Goal: Task Accomplishment & Management: Use online tool/utility

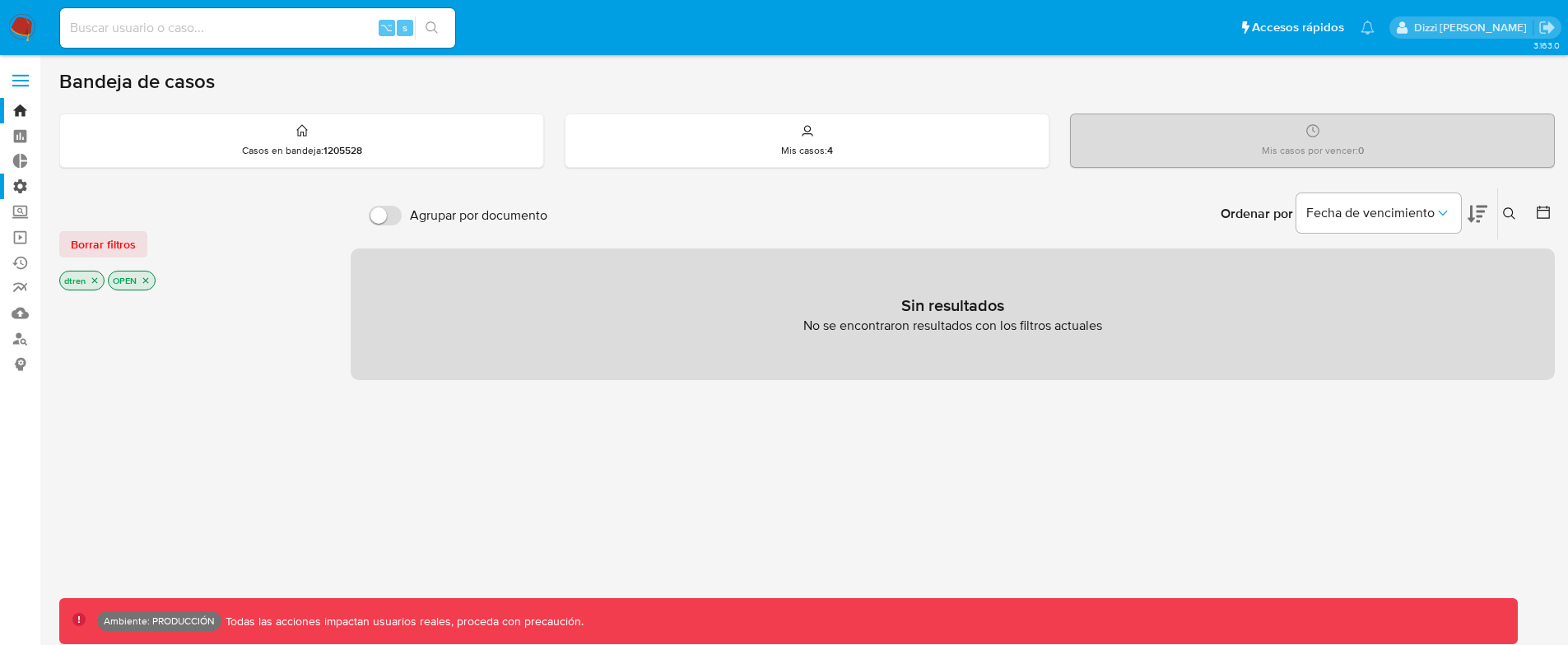
click at [22, 183] on label "Administración" at bounding box center [98, 186] width 196 height 26
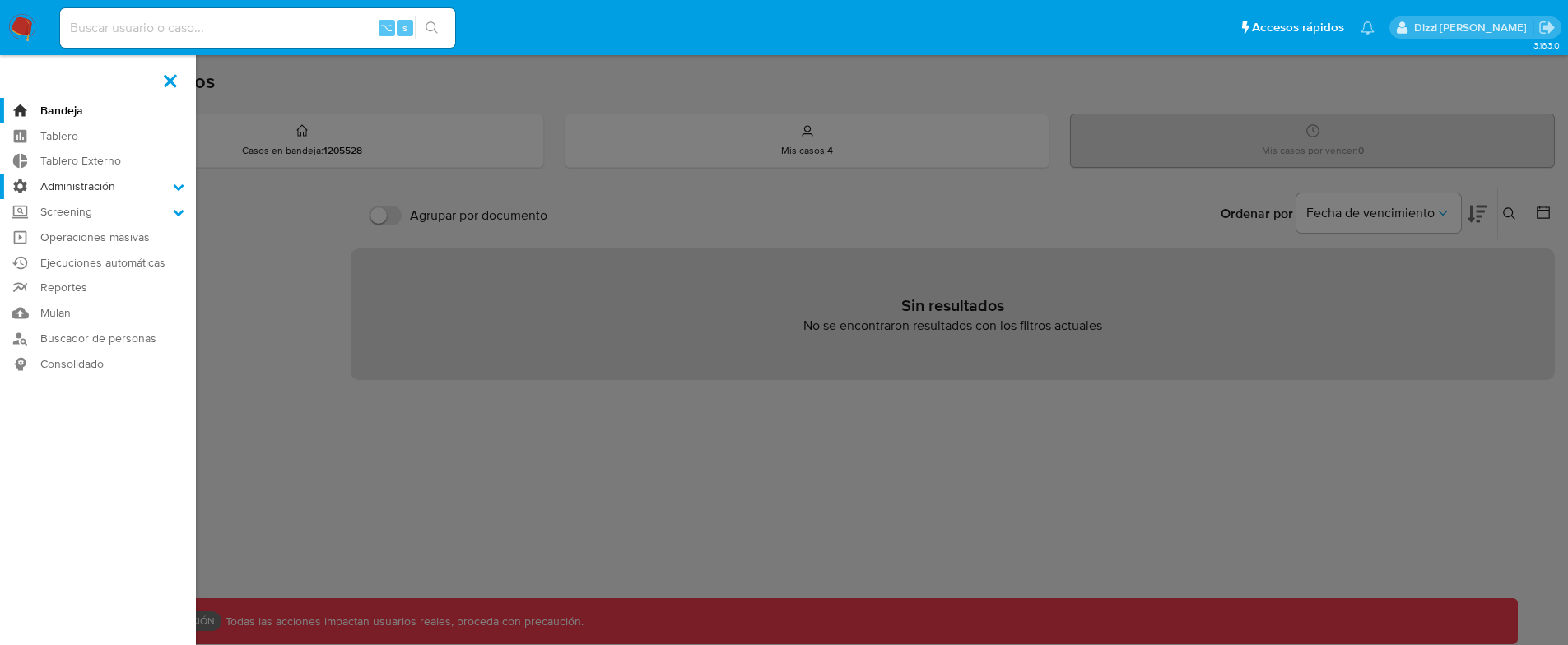
click at [0, 0] on input "Administración" at bounding box center [0, 0] width 0 height 0
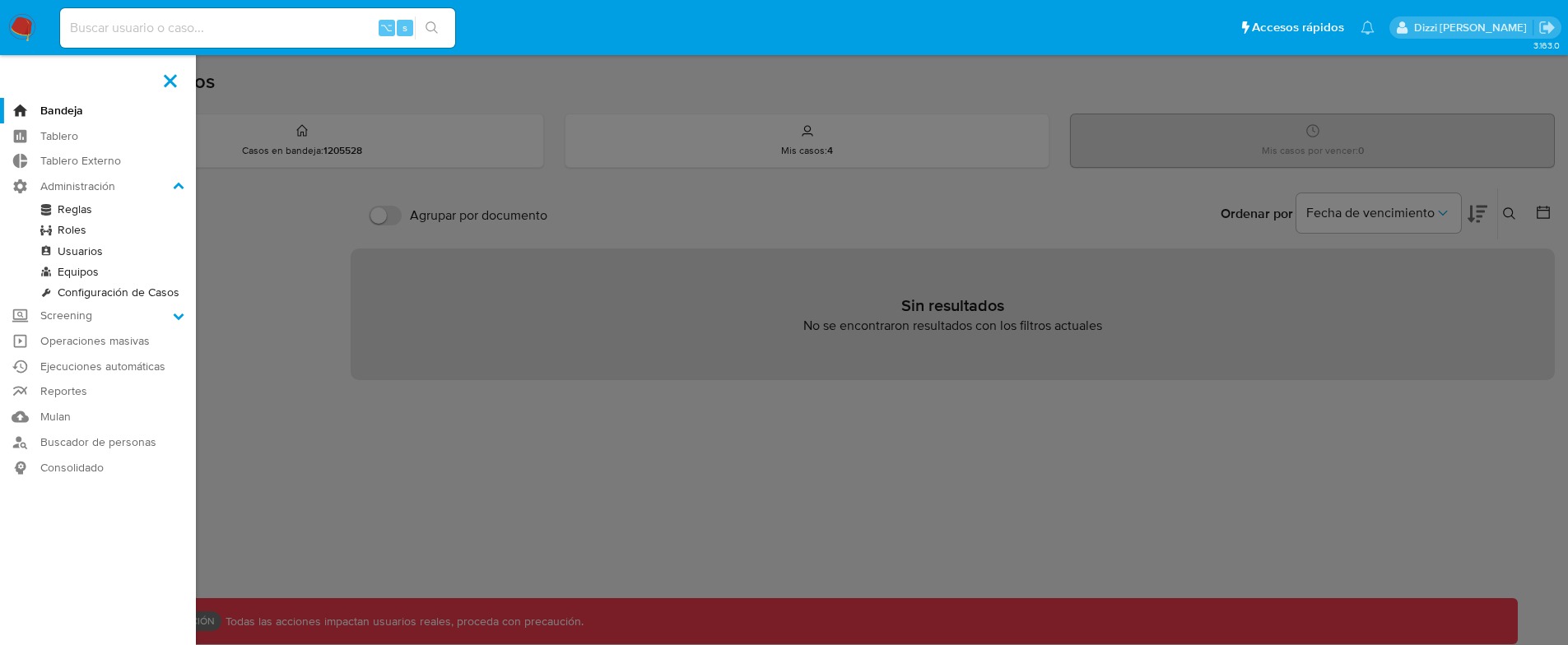
click at [72, 206] on link "Reglas" at bounding box center [98, 209] width 196 height 21
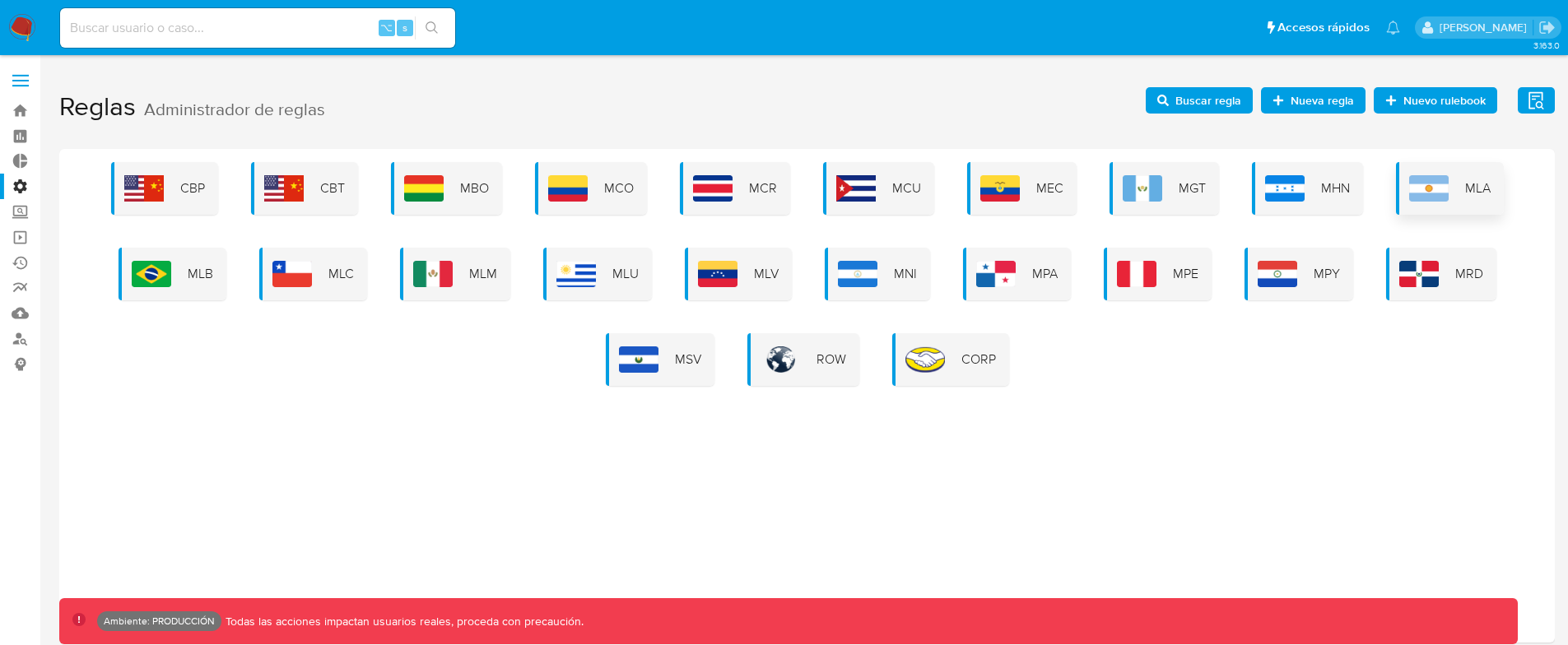
click at [1455, 182] on div "MLA" at bounding box center [1449, 188] width 107 height 52
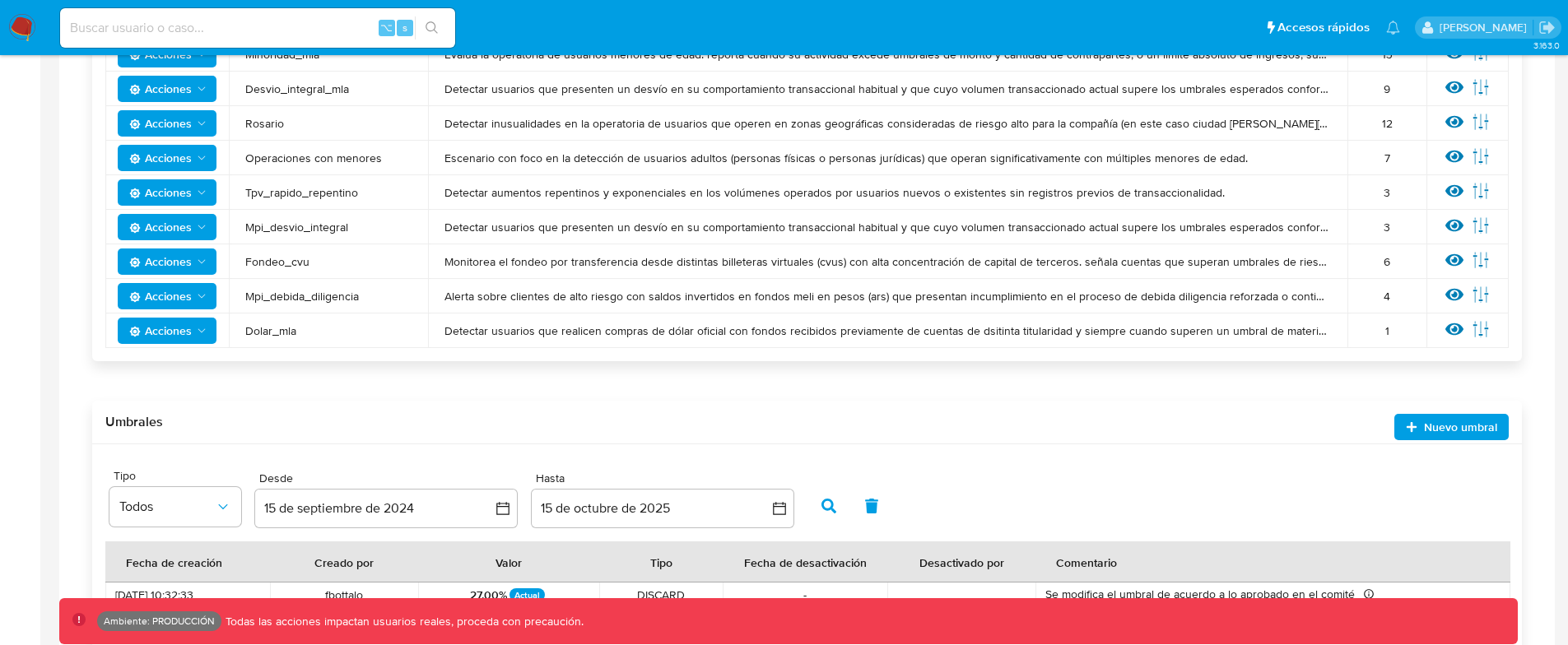
scroll to position [980, 0]
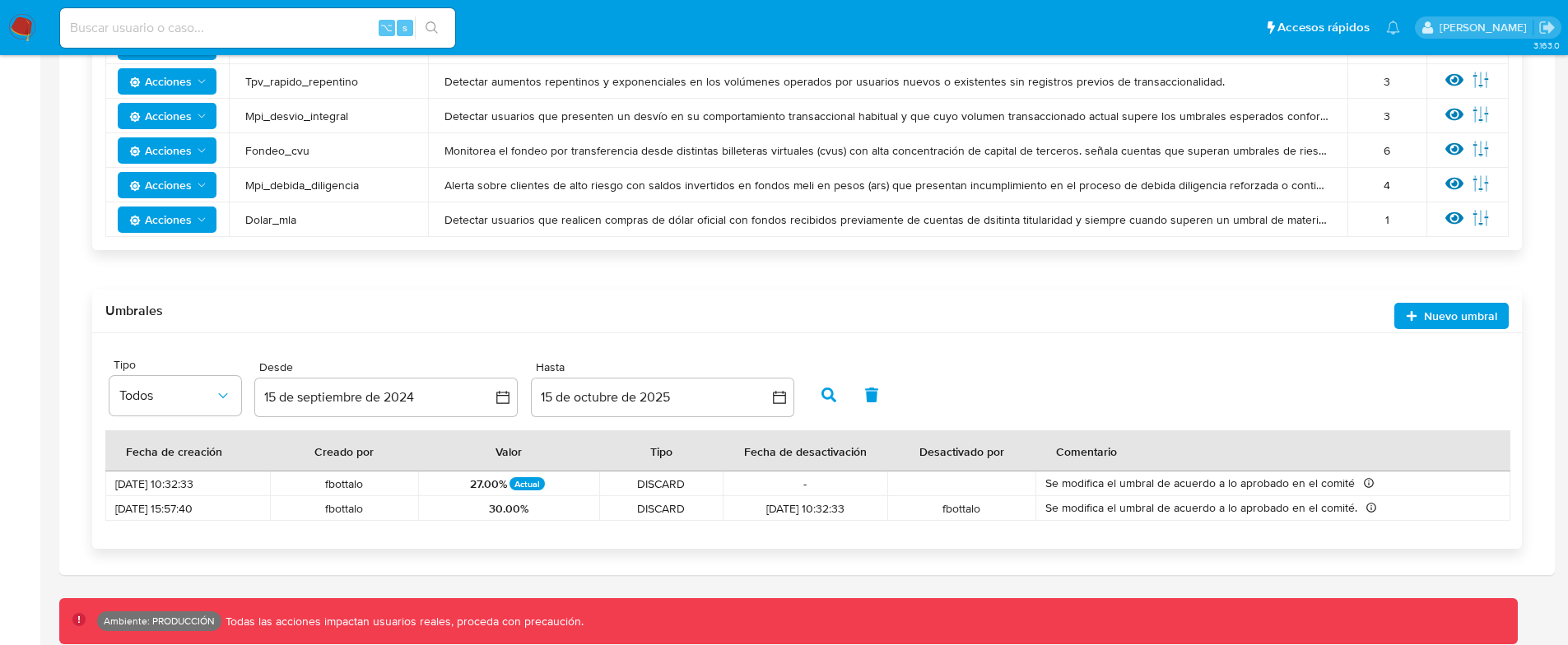
click at [883, 399] on button "button" at bounding box center [871, 395] width 42 height 39
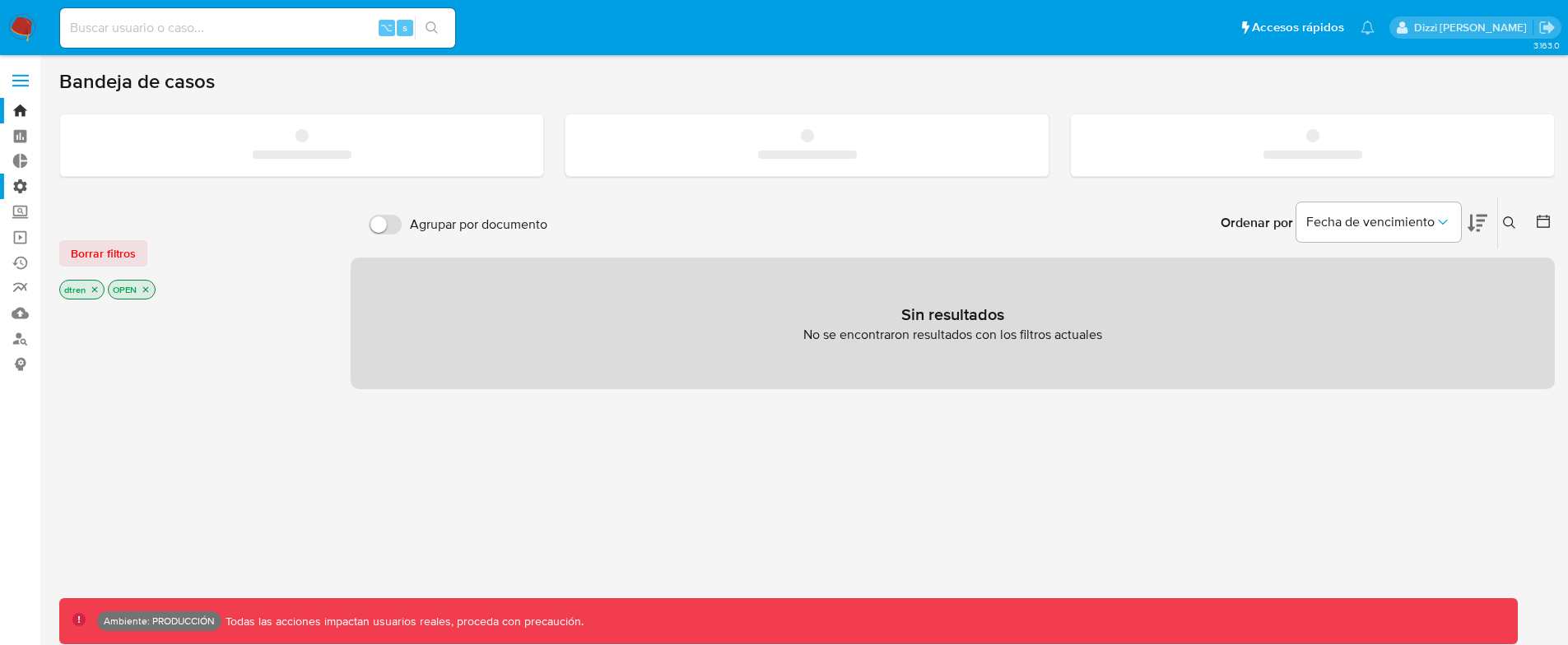
click at [26, 186] on label "Administración" at bounding box center [98, 186] width 196 height 26
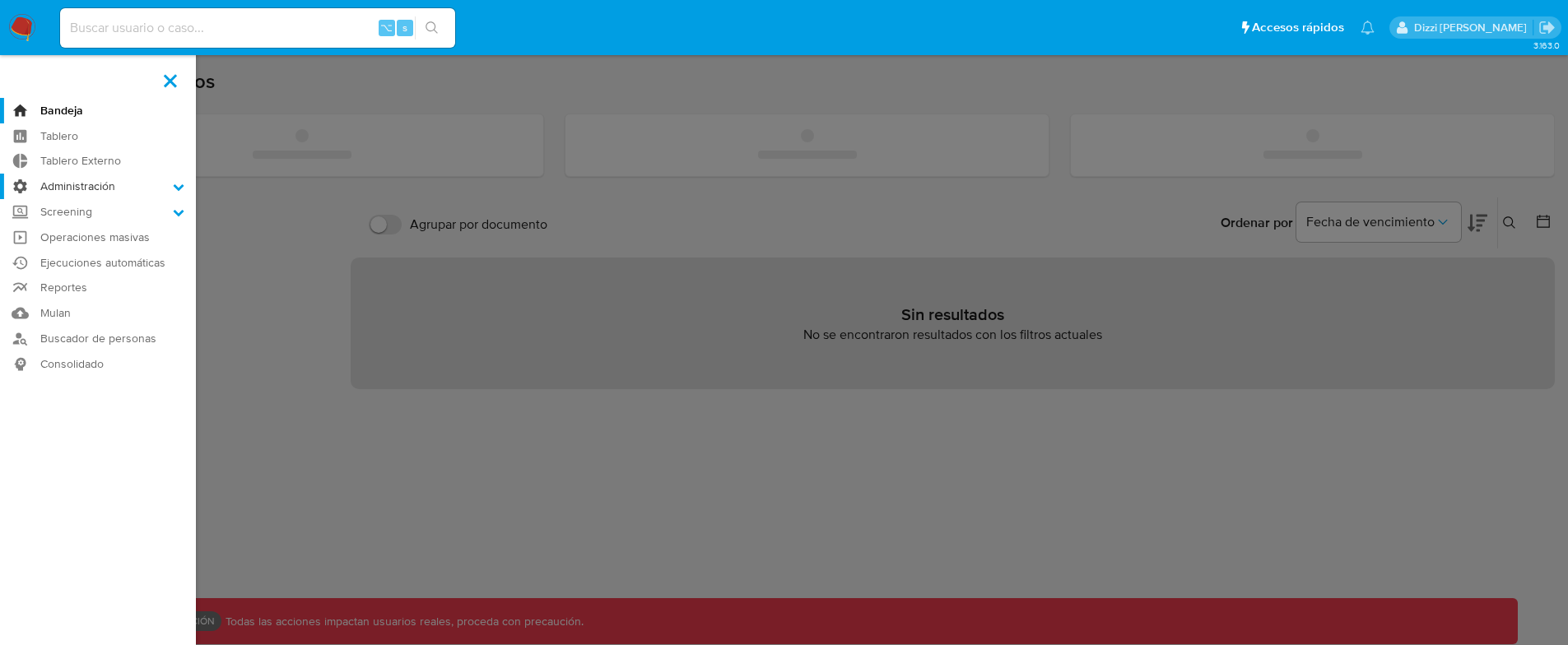
click at [0, 0] on input "Administración" at bounding box center [0, 0] width 0 height 0
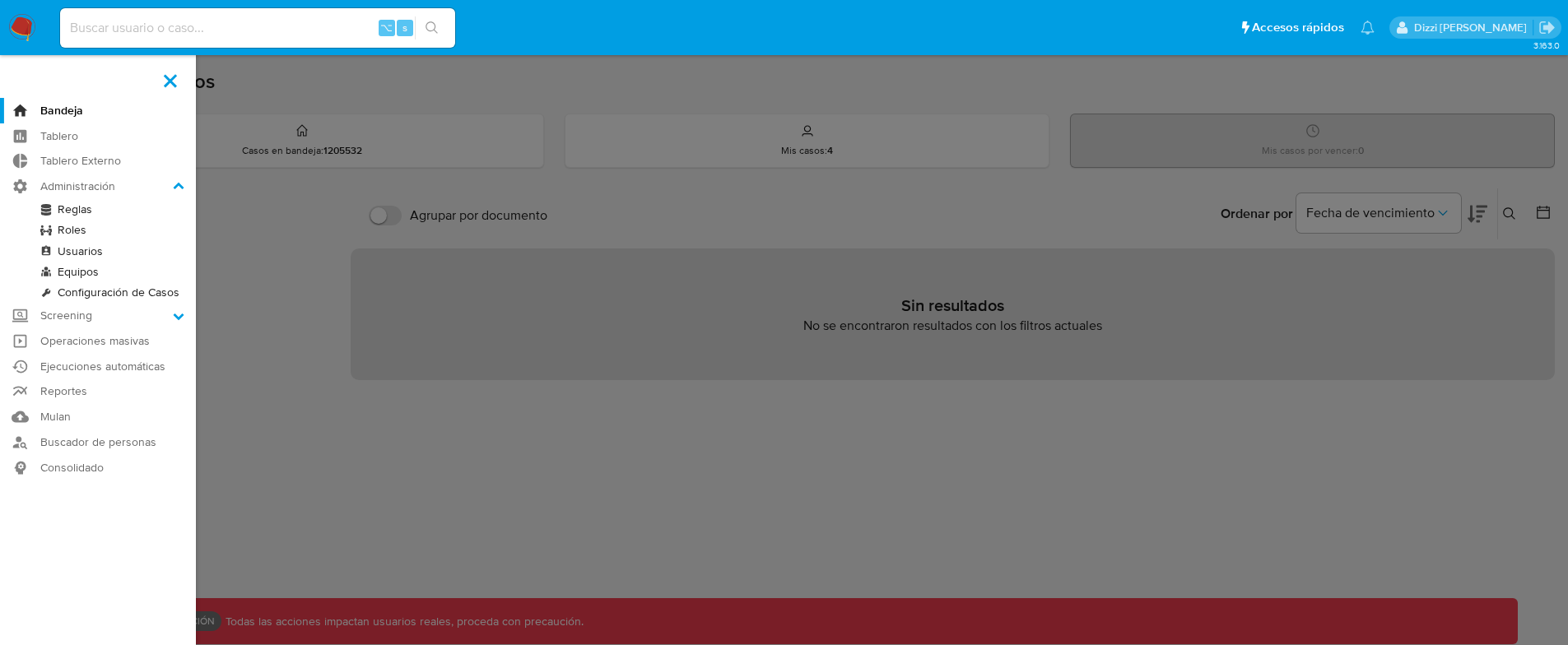
click at [75, 210] on link "Reglas" at bounding box center [98, 209] width 196 height 21
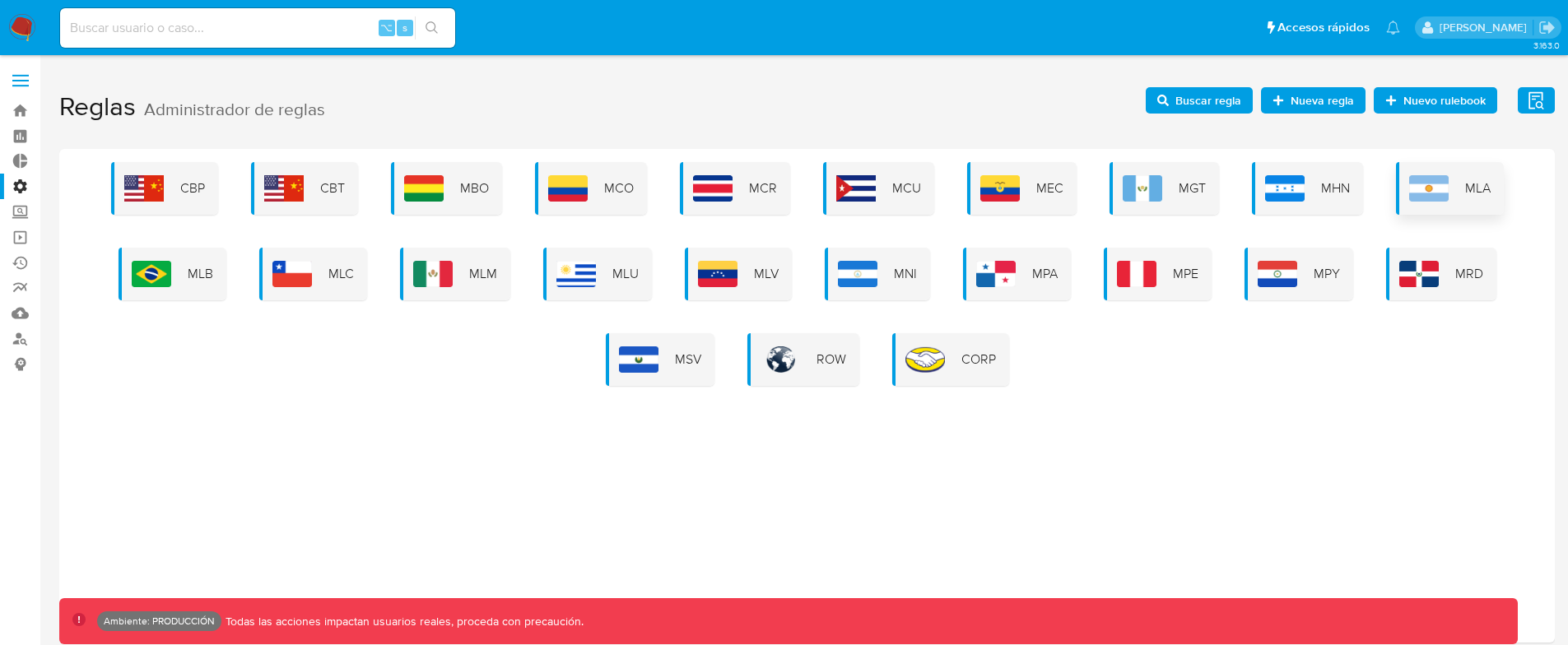
click at [1459, 191] on div "MLA" at bounding box center [1449, 188] width 107 height 52
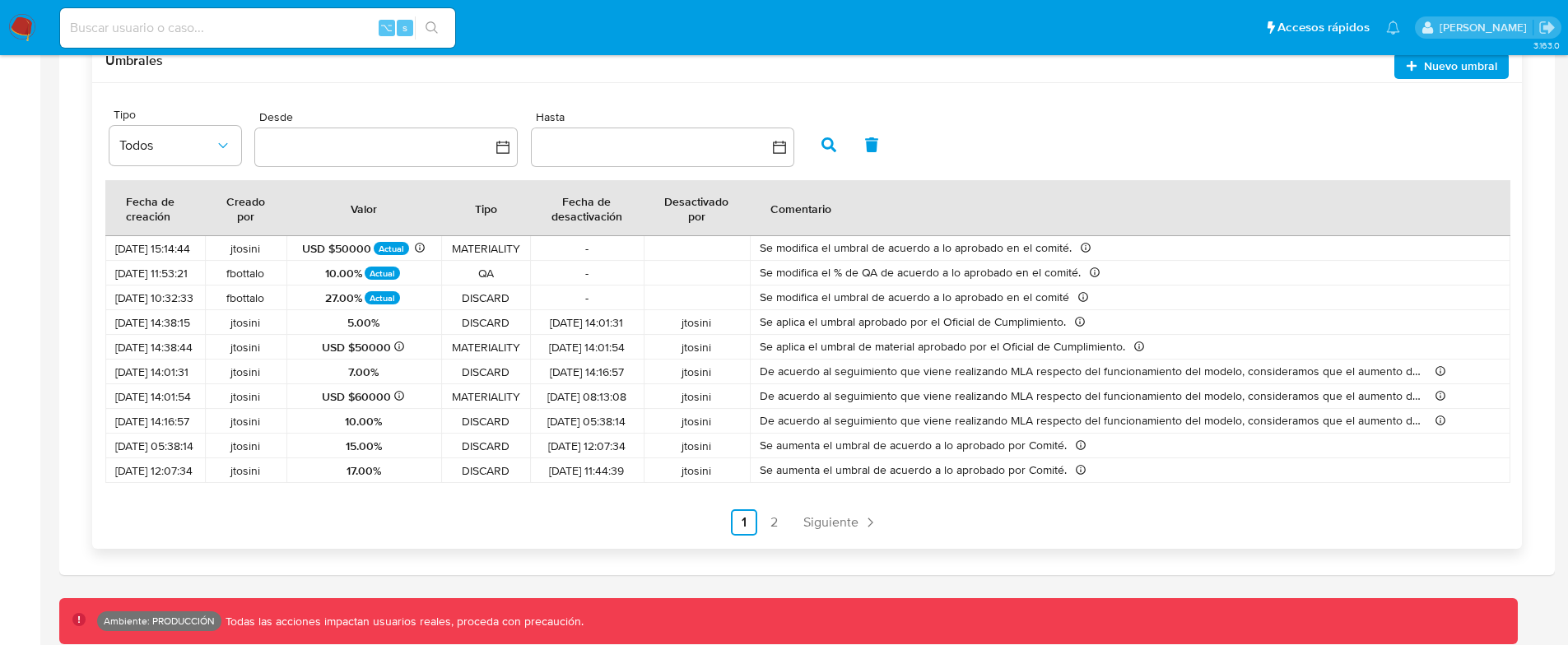
scroll to position [1097, 0]
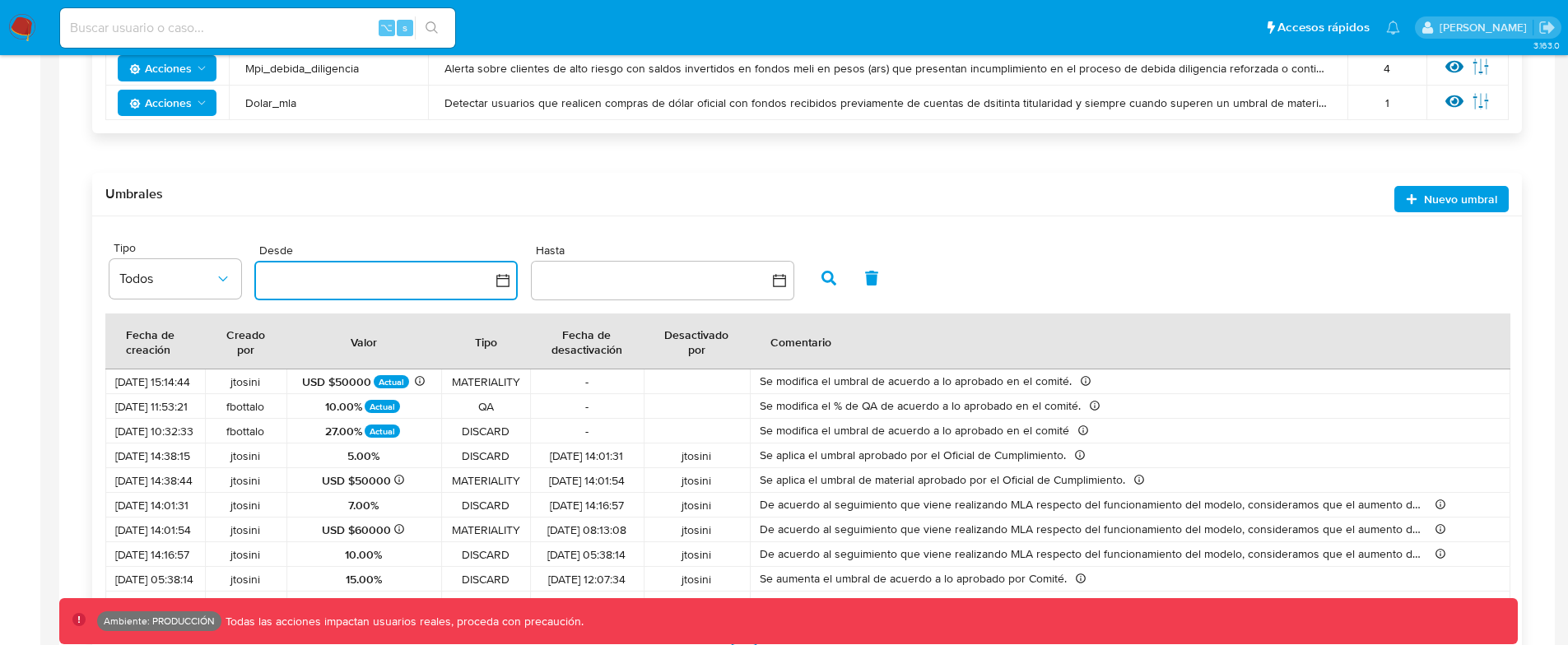
click at [462, 289] on button "button" at bounding box center [385, 281] width 263 height 39
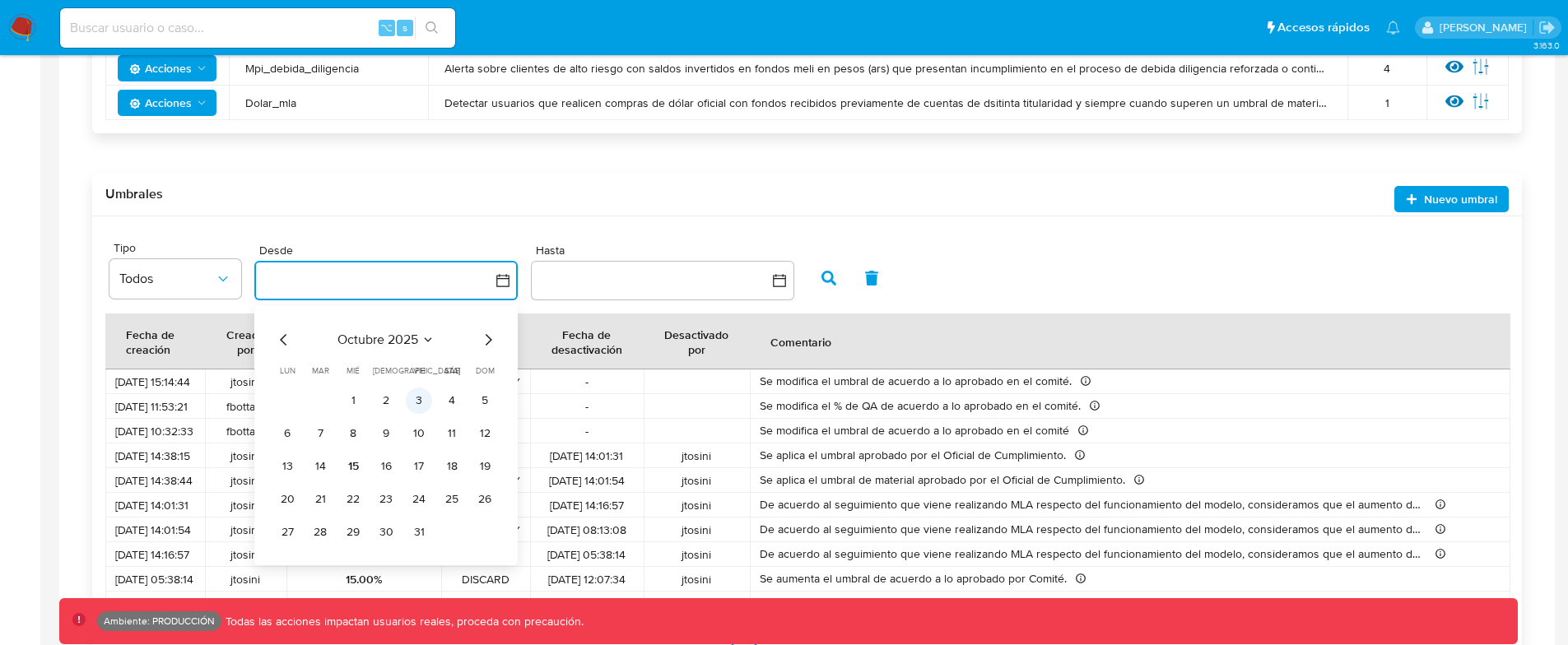
click at [408, 400] on button "3" at bounding box center [419, 401] width 27 height 27
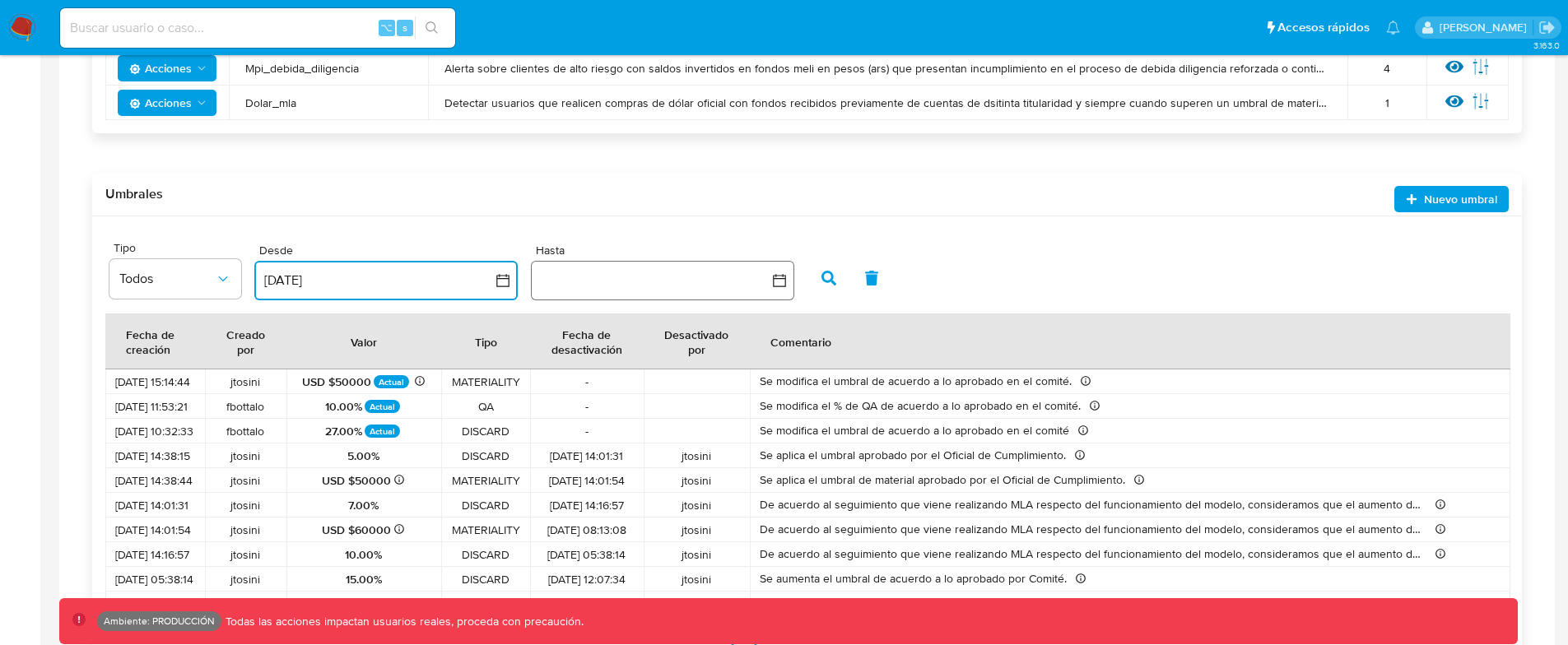
click at [745, 294] on button "button" at bounding box center [662, 281] width 263 height 39
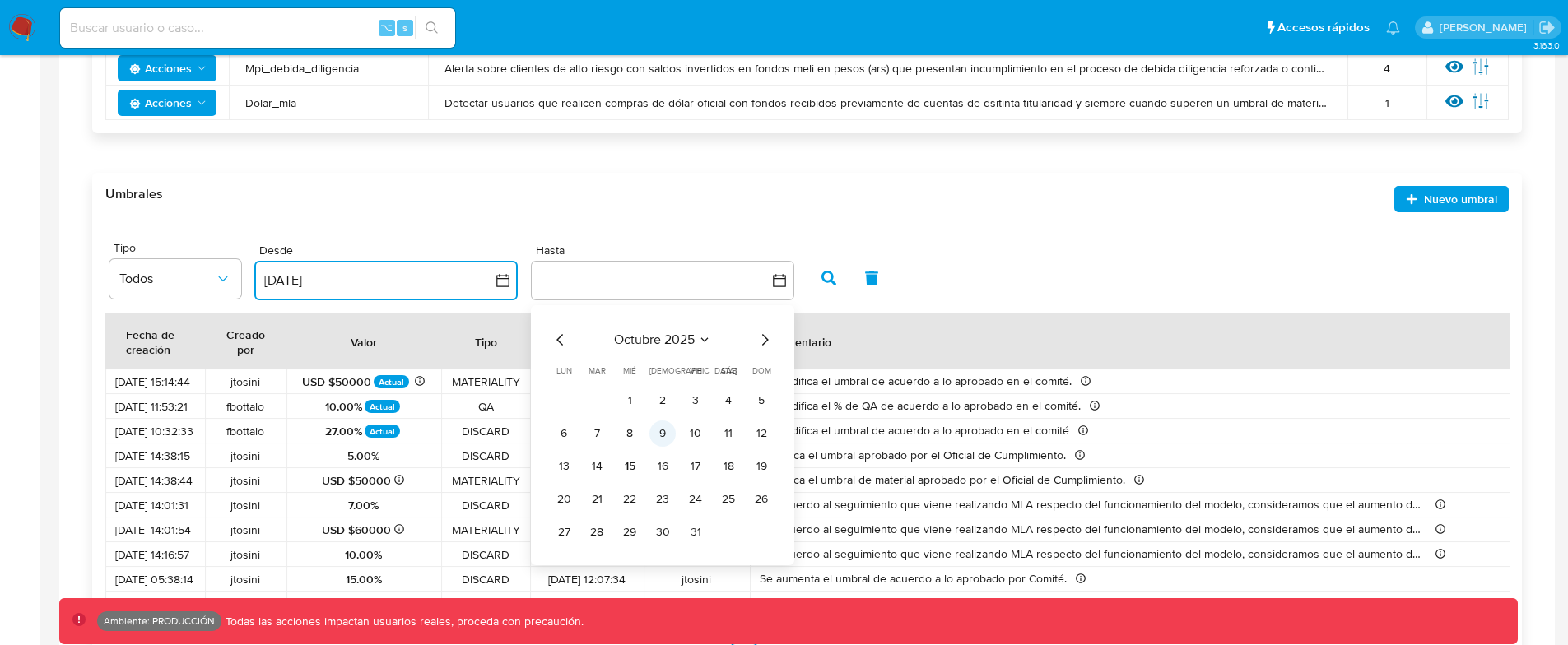
click at [674, 430] on button "9" at bounding box center [662, 433] width 27 height 27
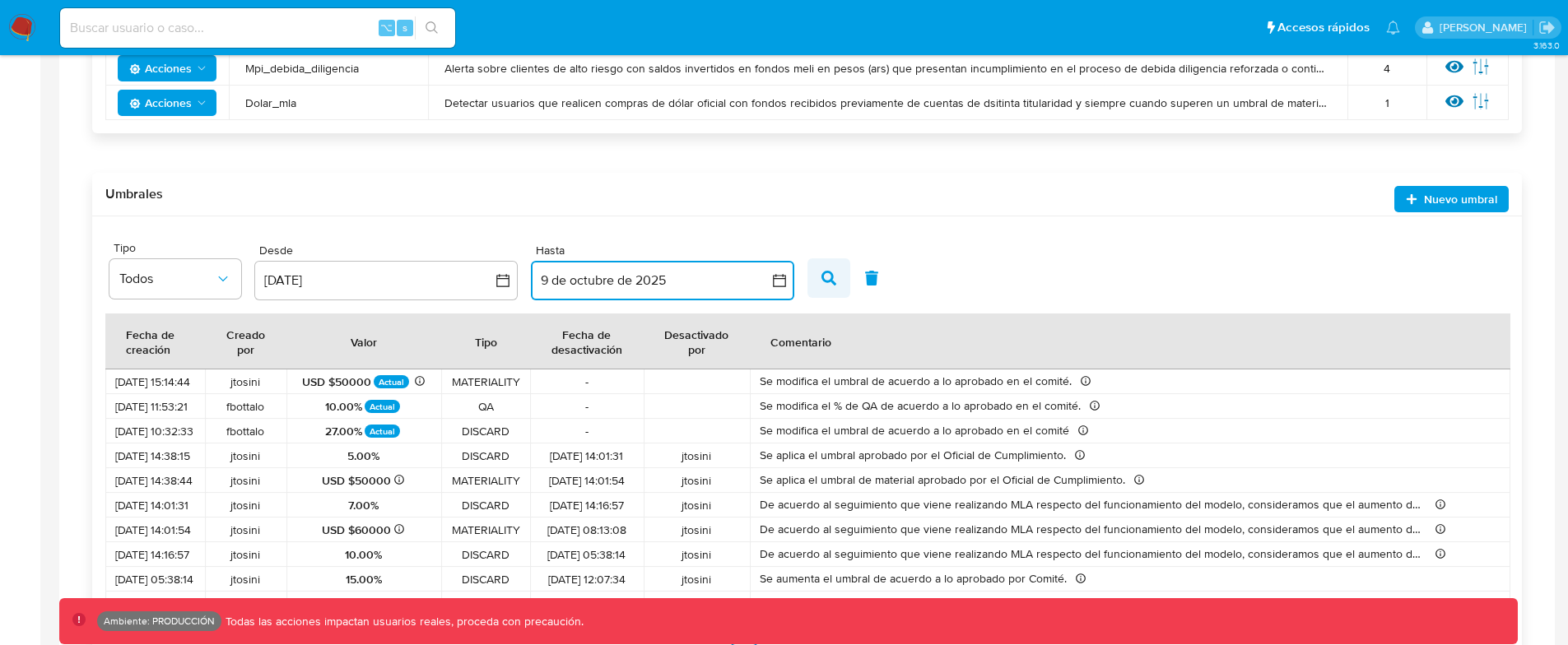
click at [829, 281] on icon "button" at bounding box center [828, 278] width 15 height 15
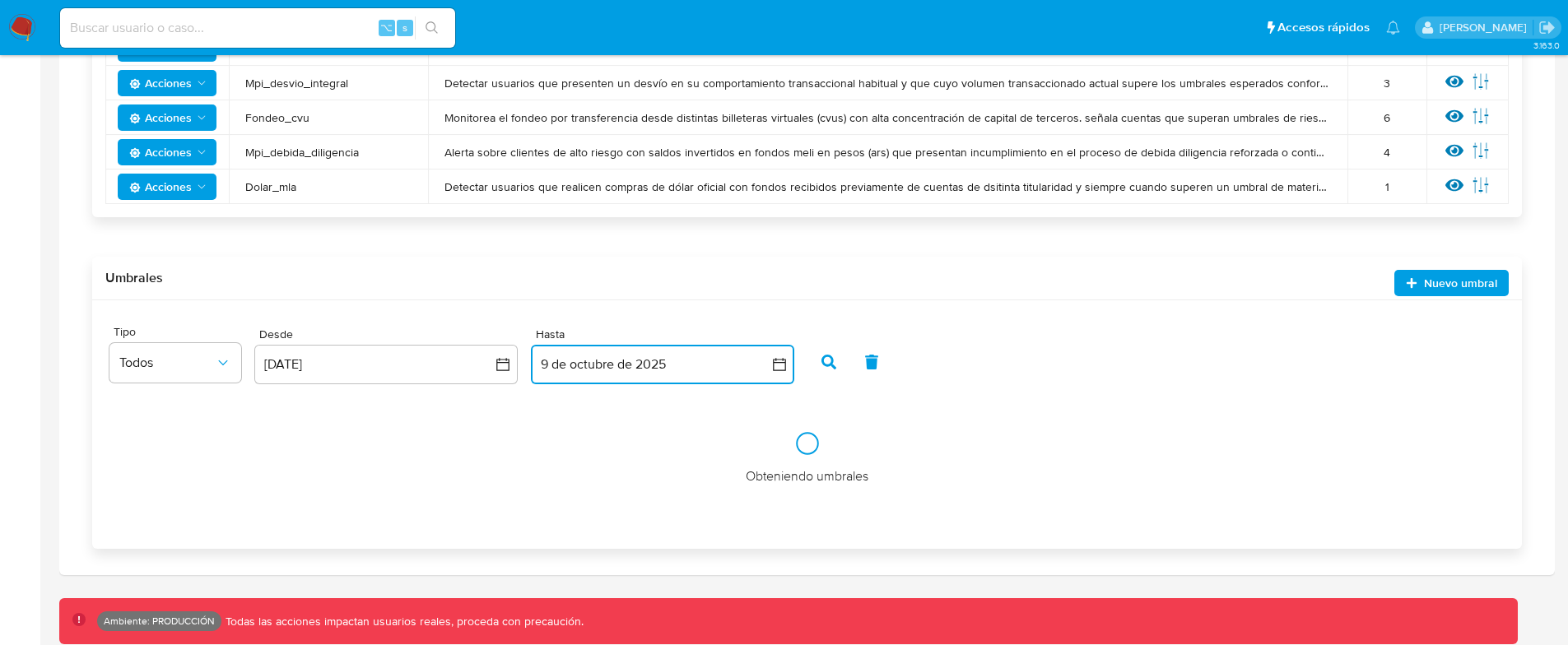
scroll to position [1022, 0]
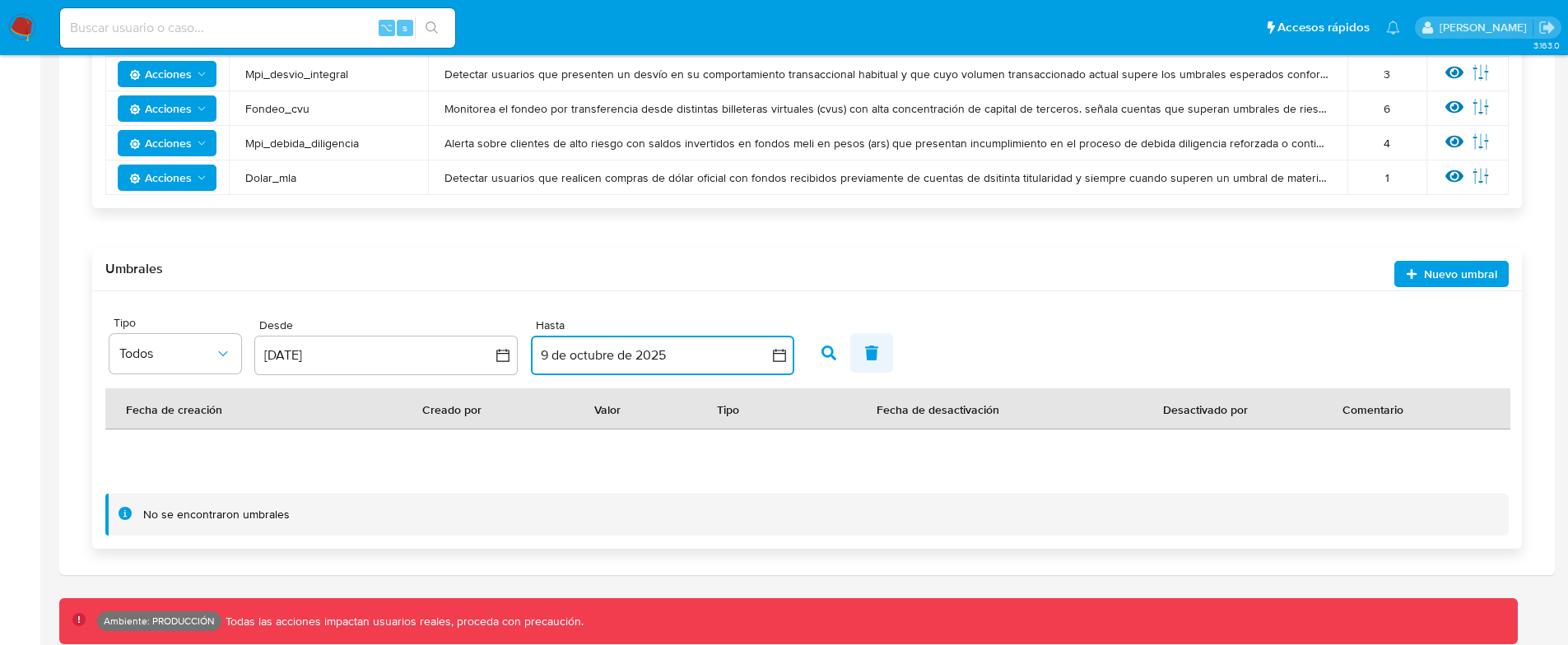
click at [869, 365] on span "button" at bounding box center [871, 353] width 15 height 28
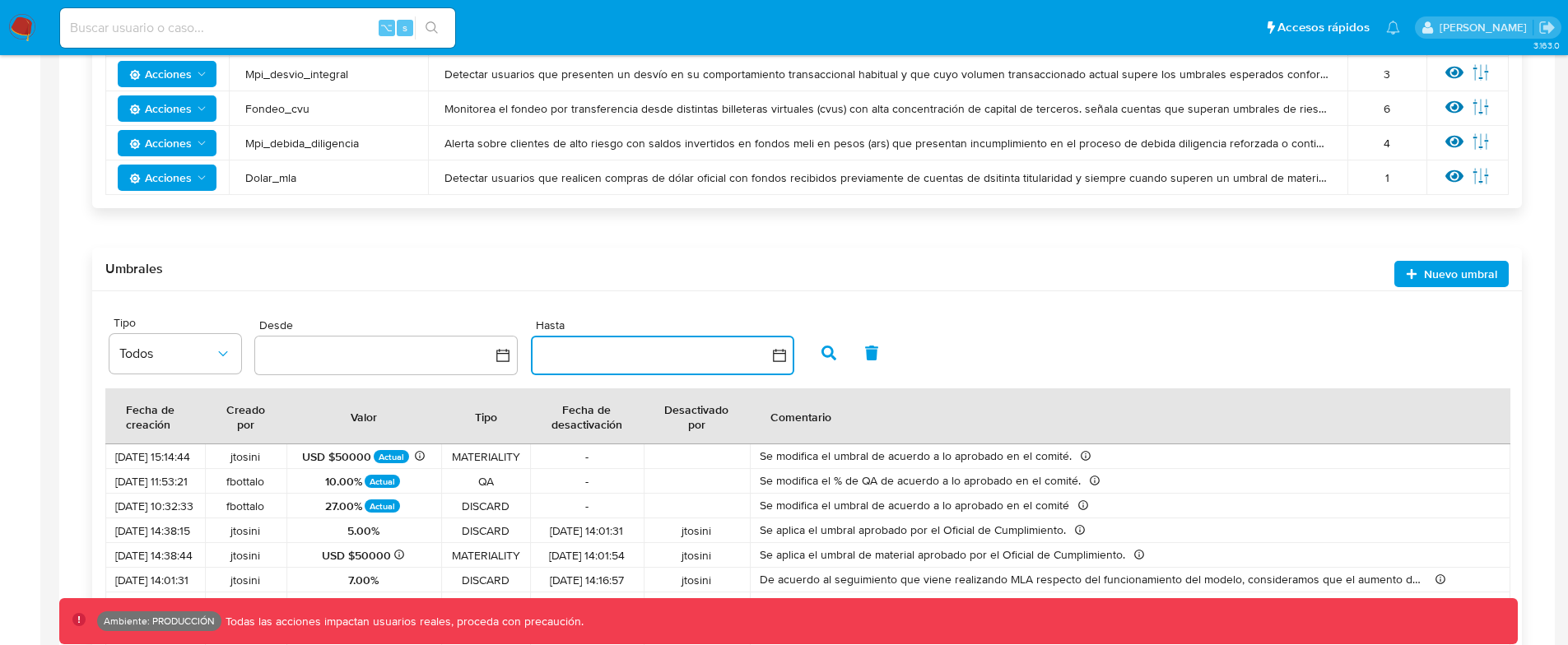
click at [995, 307] on div "Site Tipo Todos Desde Hasta Resultados 10 Fecha de creación Creado por Valor Ti…" at bounding box center [808, 524] width 1430 height 466
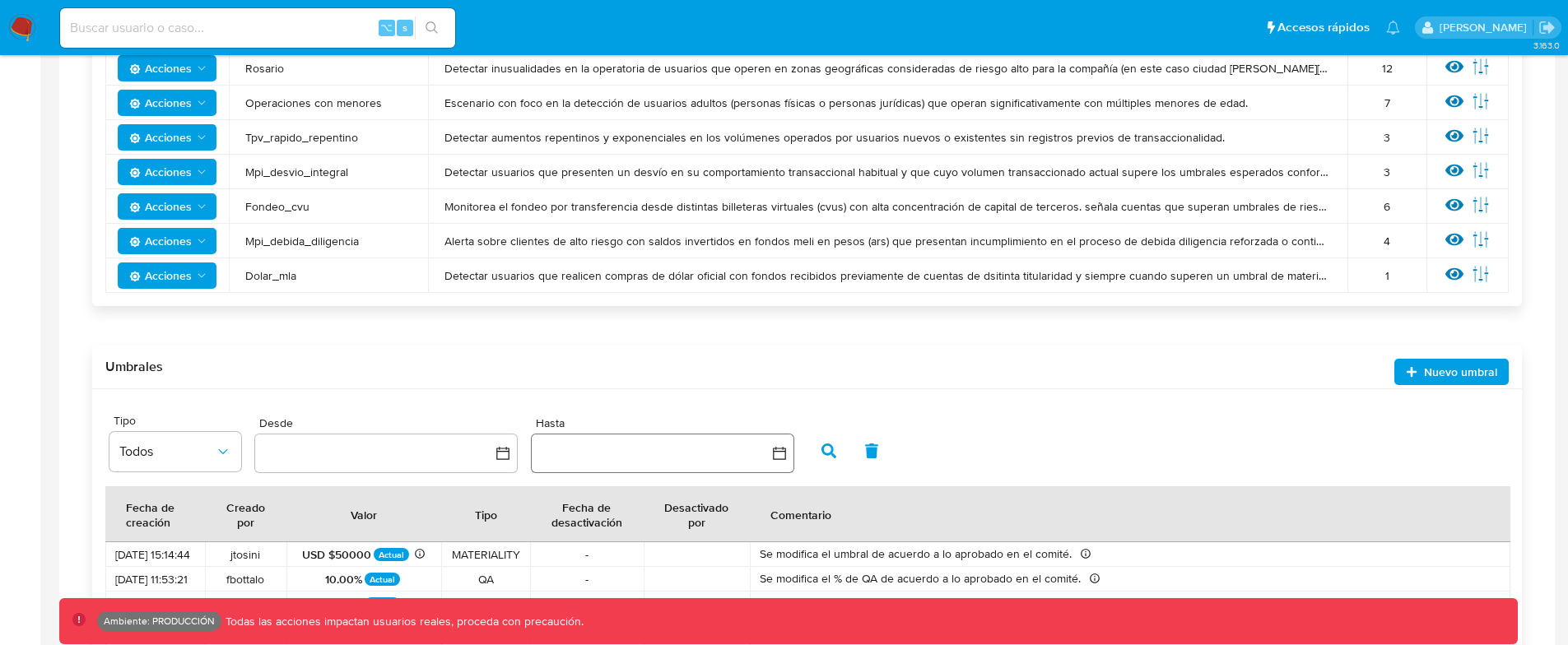
scroll to position [1102, 0]
